Goal: Book appointment/travel/reservation

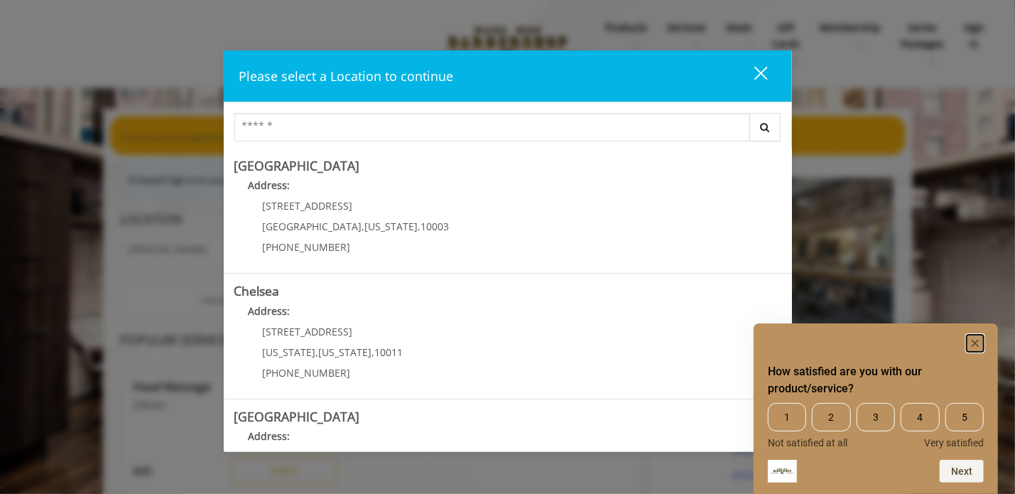
click at [975, 337] on rect "Hide survey" at bounding box center [975, 343] width 17 height 17
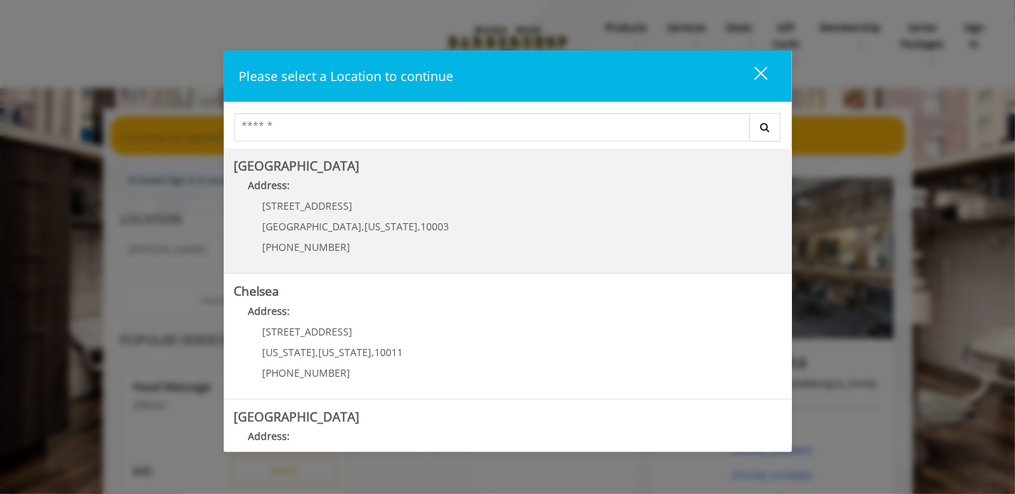
click at [458, 222] on Village "Greenwich Village Address: 60 E 8th St Manhattan , New York , 10003 (212) 598-1…" at bounding box center [507, 211] width 547 height 104
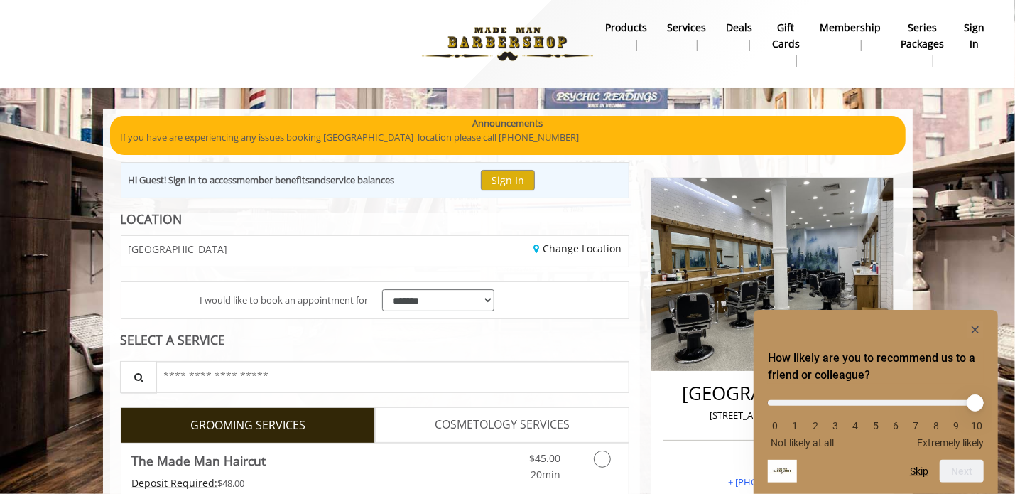
scroll to position [109, 0]
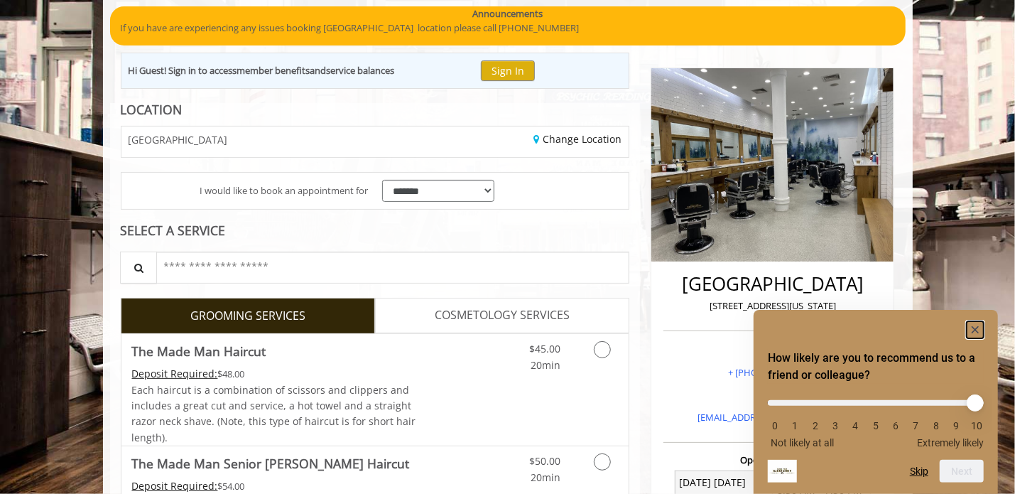
click at [975, 328] on icon "Hide survey" at bounding box center [975, 329] width 7 height 7
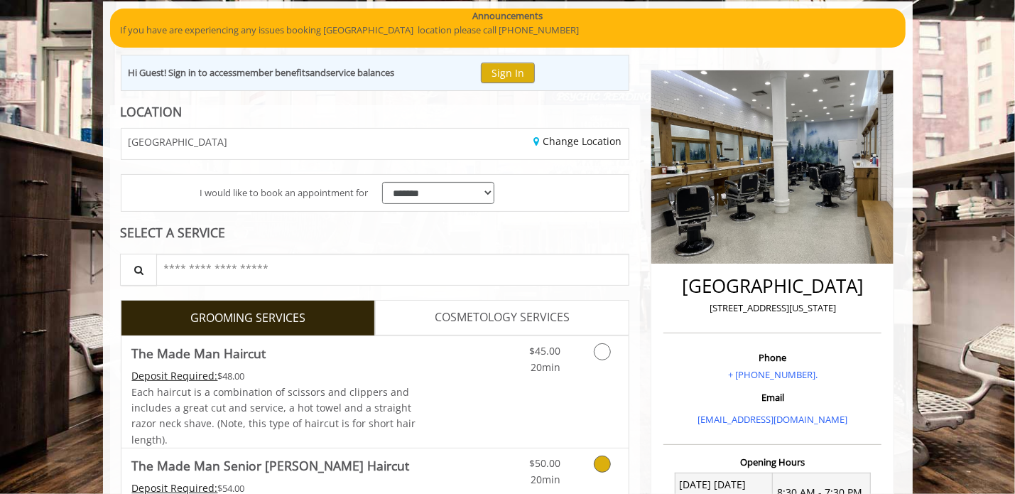
scroll to position [97, 0]
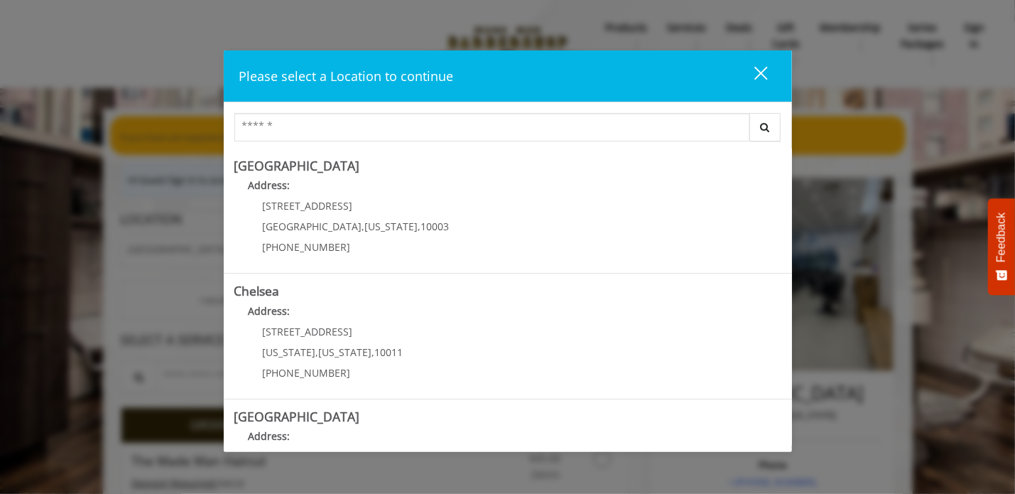
click at [759, 75] on div "close" at bounding box center [752, 75] width 28 height 21
